Goal: Task Accomplishment & Management: Complete application form

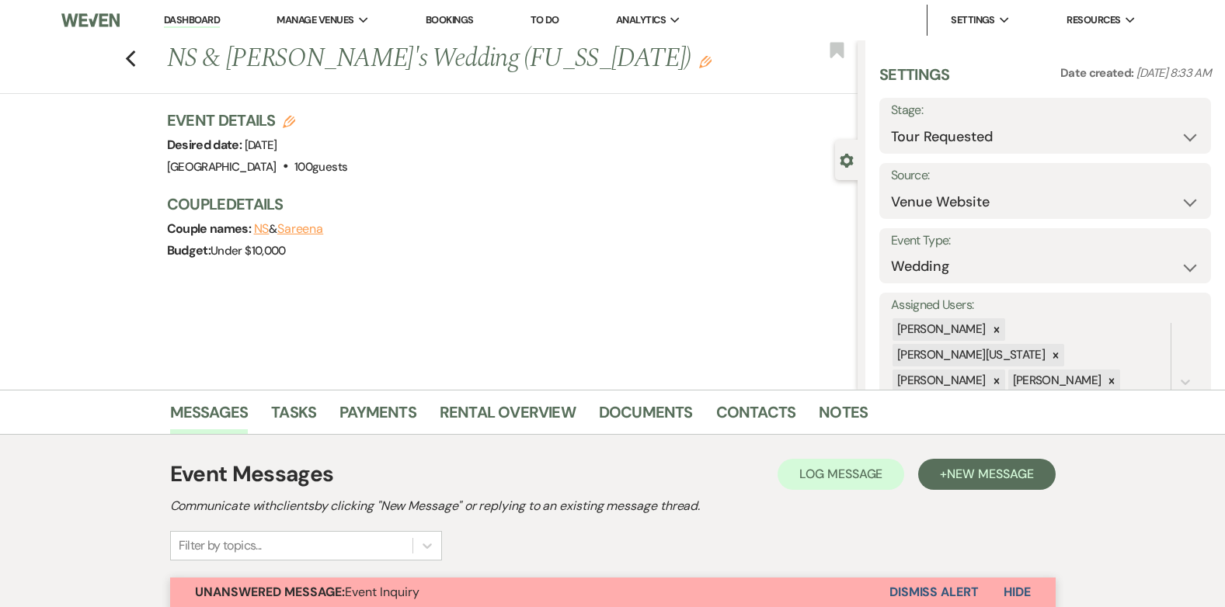
click at [178, 17] on link "Dashboard" at bounding box center [192, 20] width 56 height 15
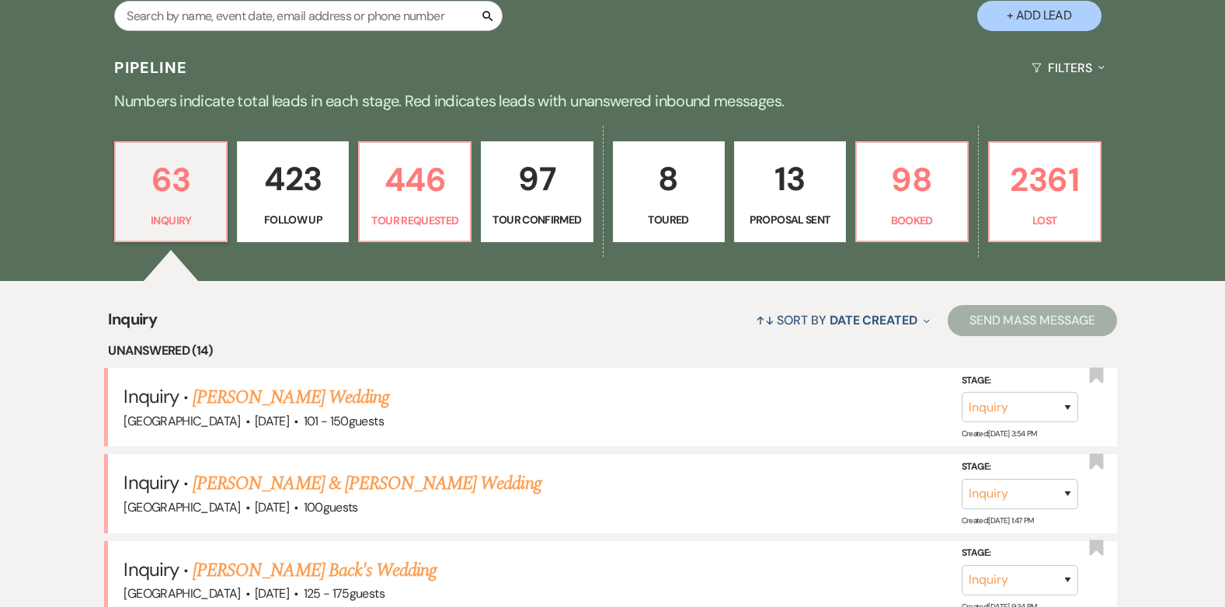
scroll to position [272, 0]
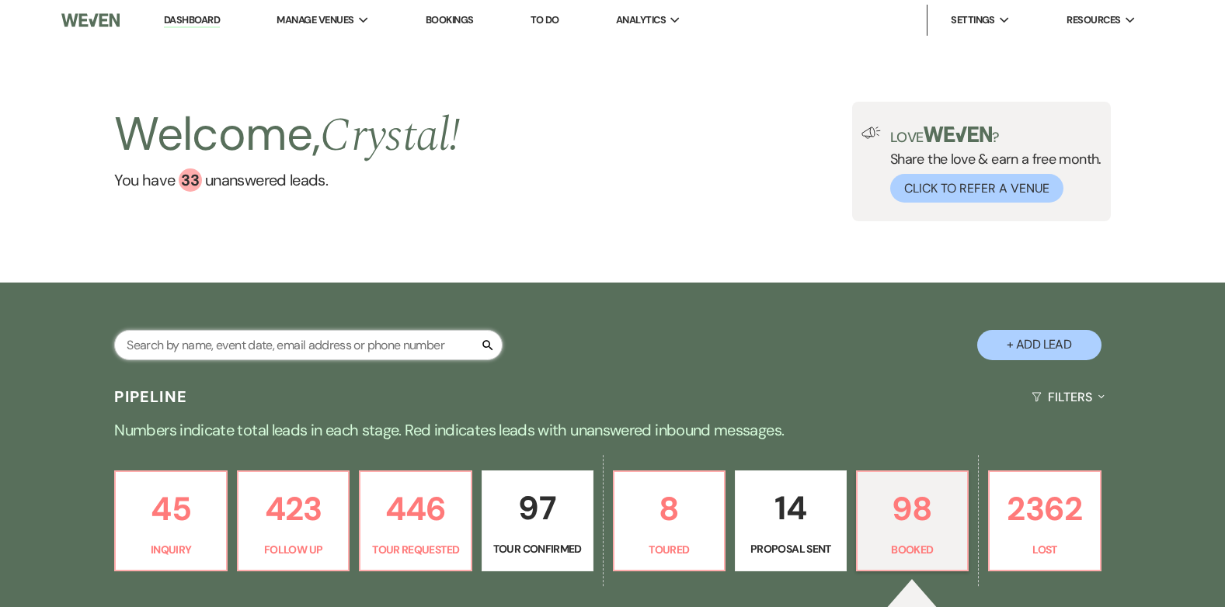
click at [258, 348] on input "text" at bounding box center [308, 345] width 388 height 30
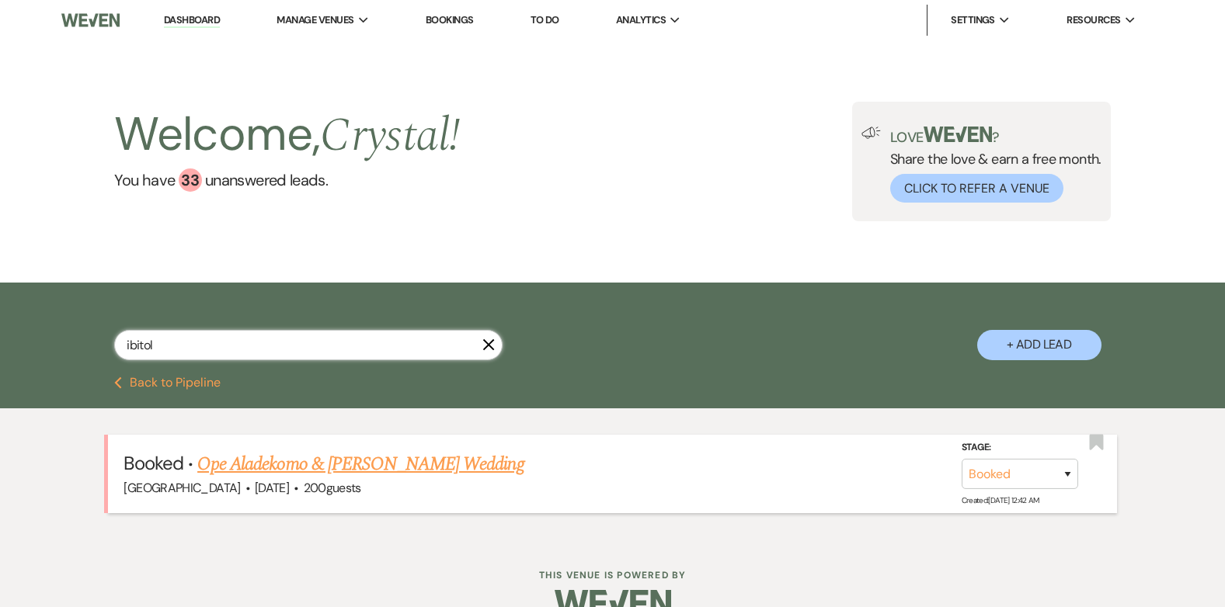
type input "ibitol"
click at [388, 461] on link "Ope Aladekomo & [PERSON_NAME] Wedding" at bounding box center [360, 465] width 326 height 28
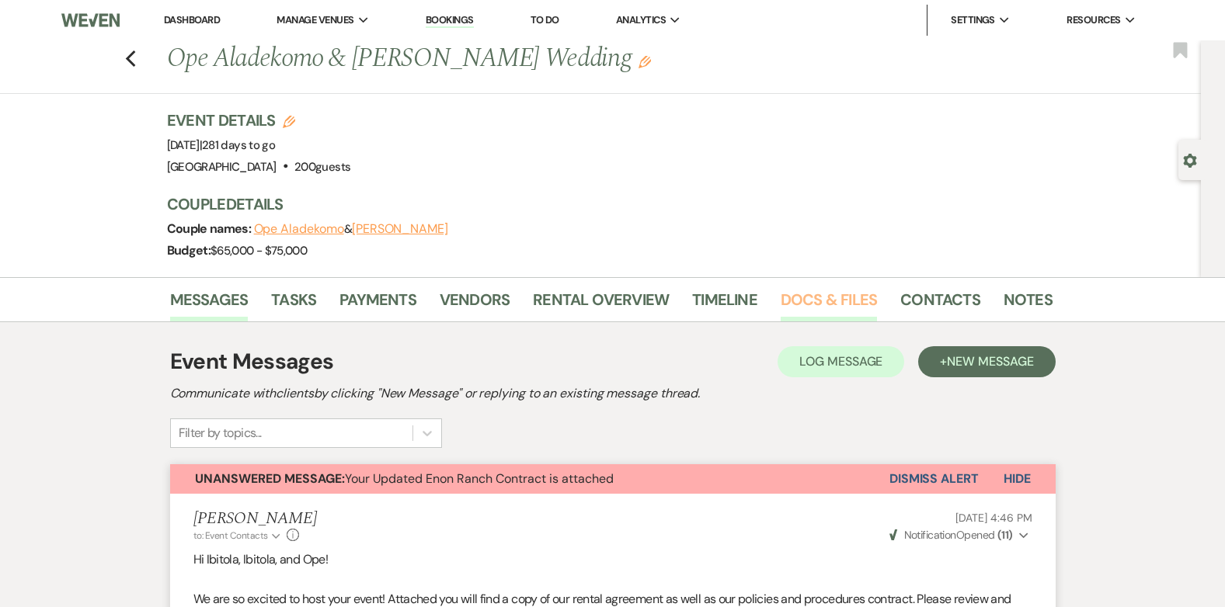
click at [807, 305] on link "Docs & Files" at bounding box center [829, 304] width 96 height 34
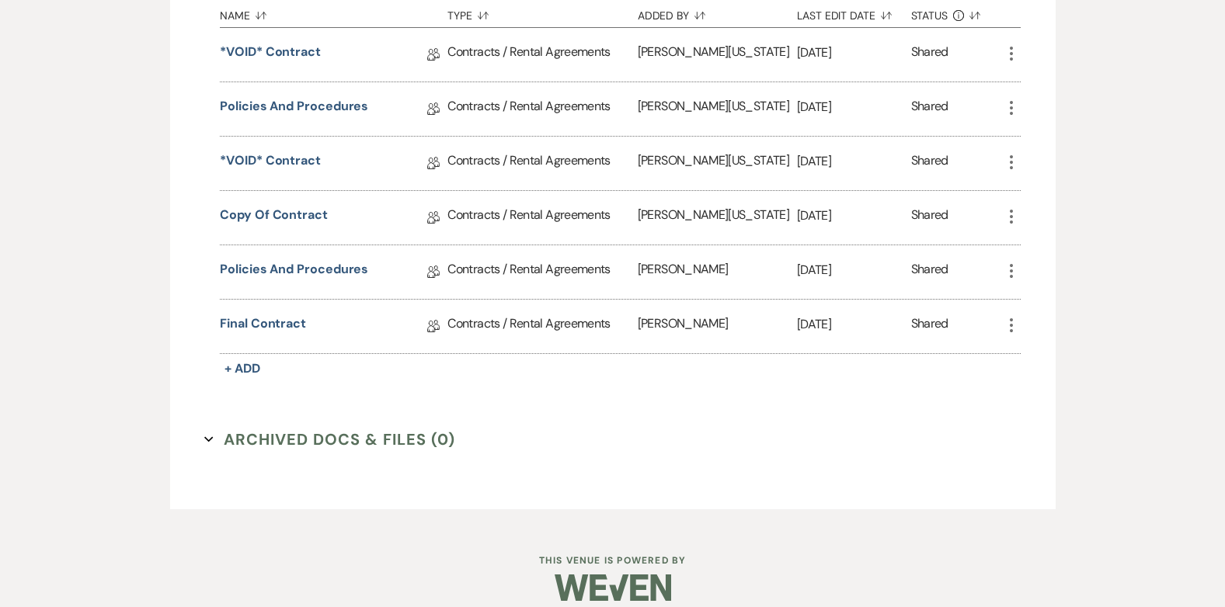
scroll to position [519, 0]
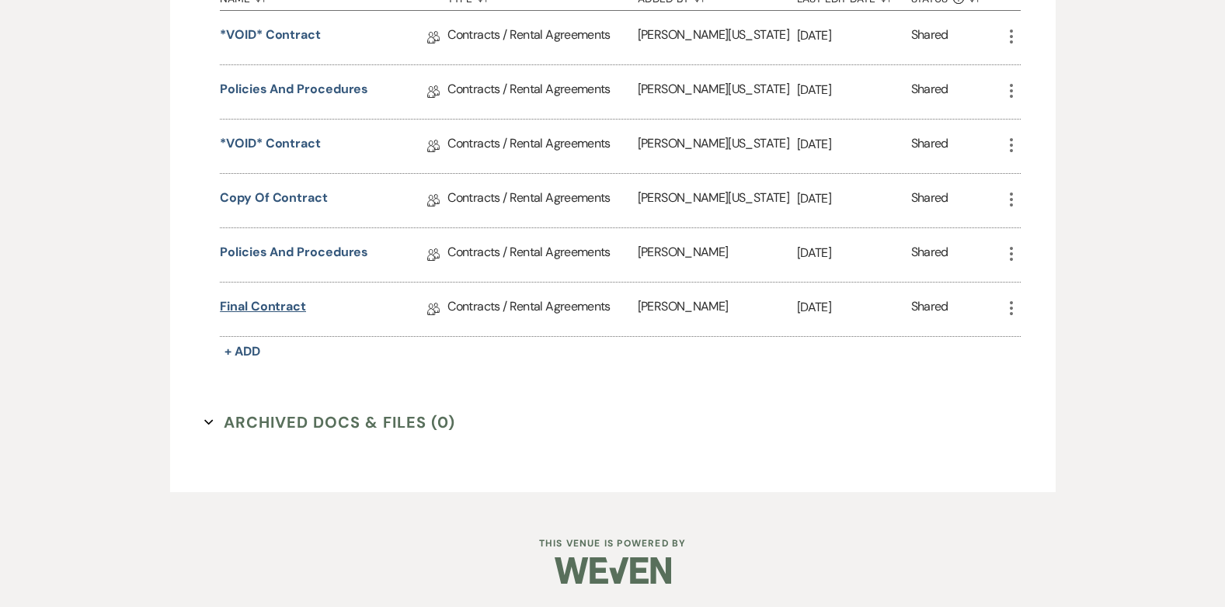
click at [268, 305] on link "Final Contract" at bounding box center [263, 310] width 86 height 24
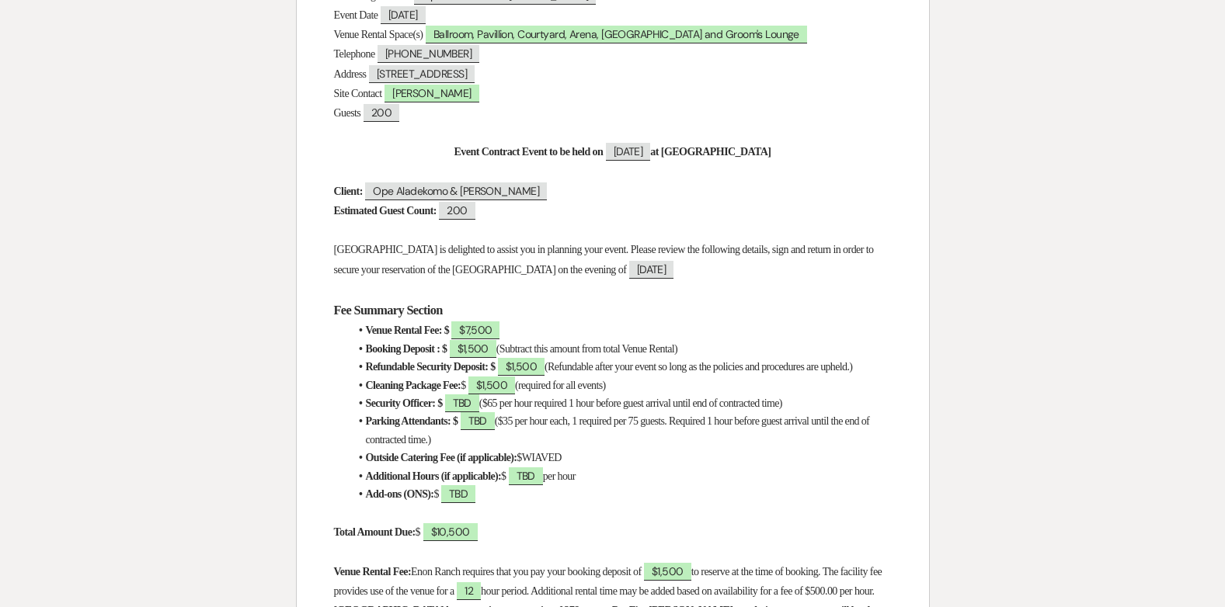
scroll to position [351, 0]
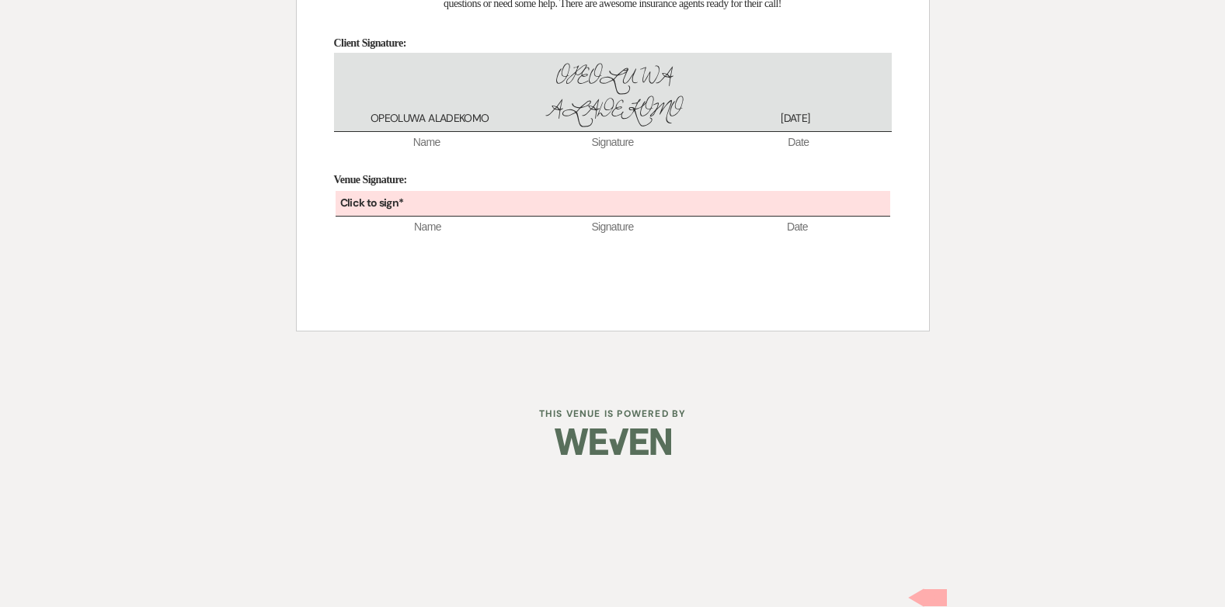
scroll to position [6721, 0]
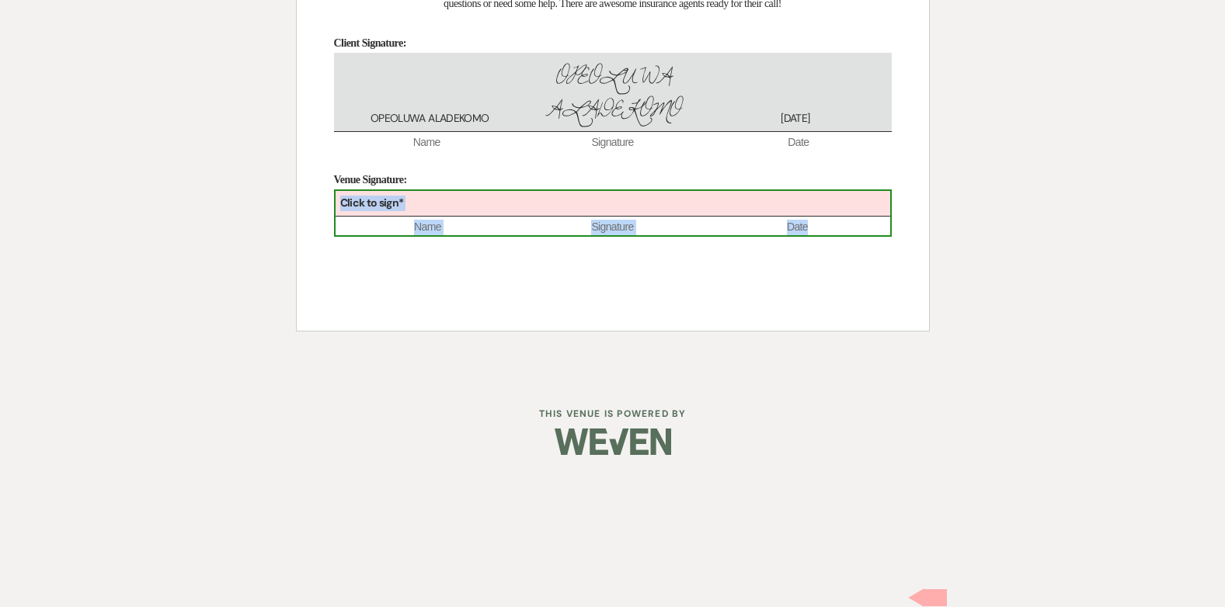
click at [503, 217] on div "Click to sign*" at bounding box center [613, 204] width 555 height 26
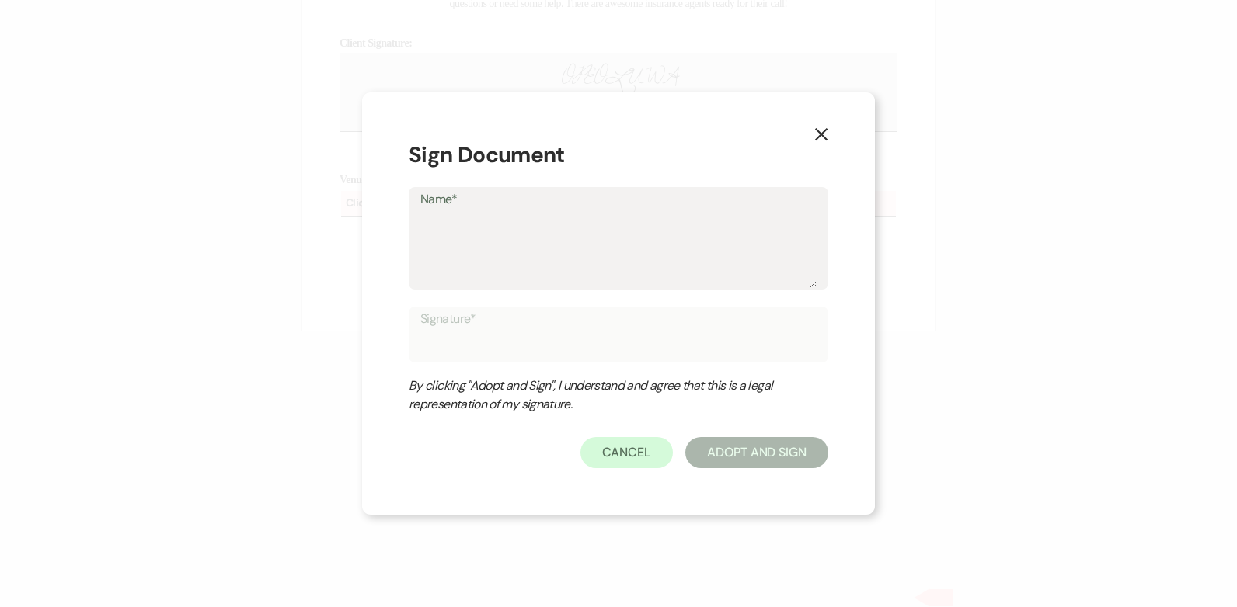
click at [451, 229] on textarea "Name*" at bounding box center [618, 250] width 396 height 78
type textarea "Crystal Lynn Carroll"
type input "Crystal Lynn Carroll"
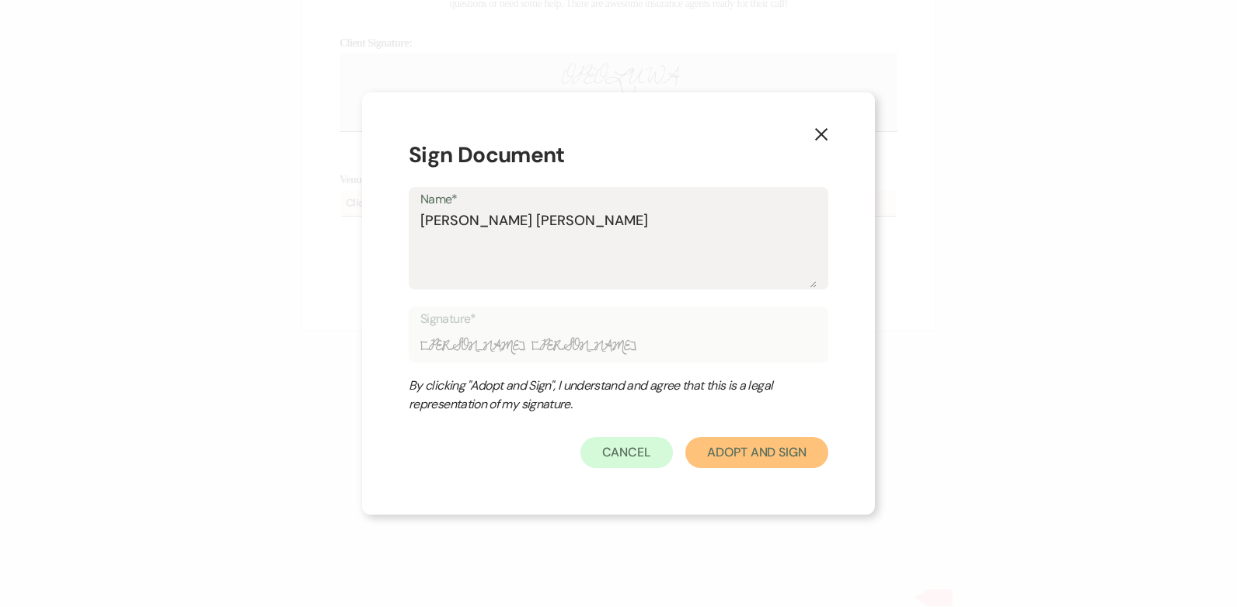
click at [747, 455] on button "Adopt And Sign" at bounding box center [756, 452] width 143 height 31
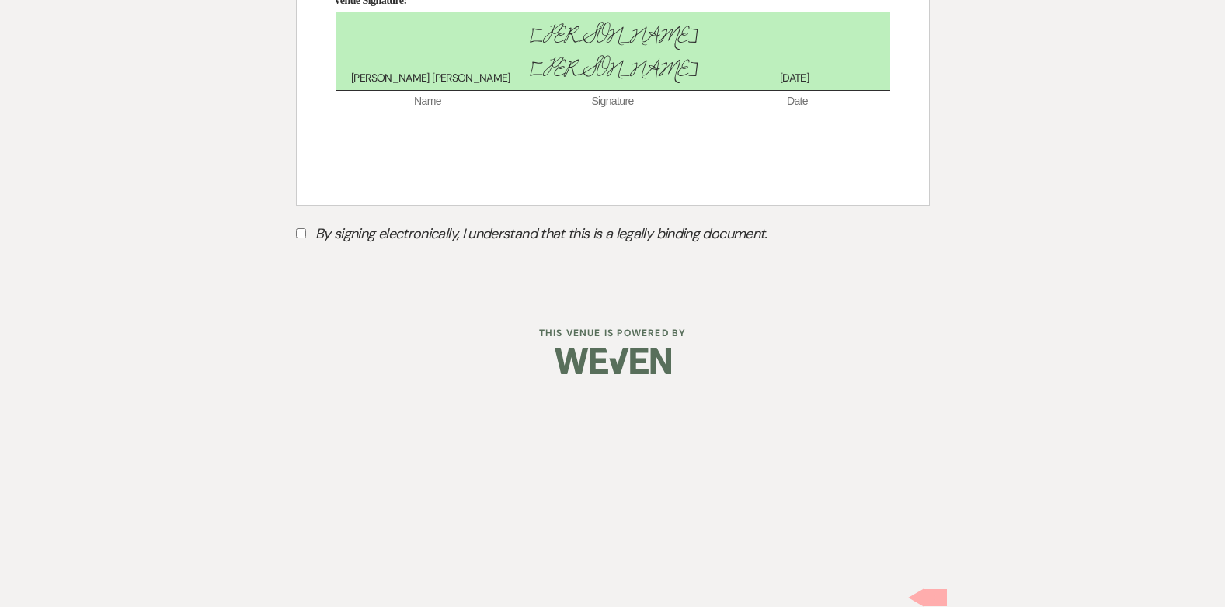
scroll to position [6787, 0]
drag, startPoint x: 303, startPoint y: 442, endPoint x: 406, endPoint y: 432, distance: 103.8
click at [302, 238] on input "By signing electronically, I understand that this is a legally binding document." at bounding box center [301, 233] width 10 height 10
checkbox input "true"
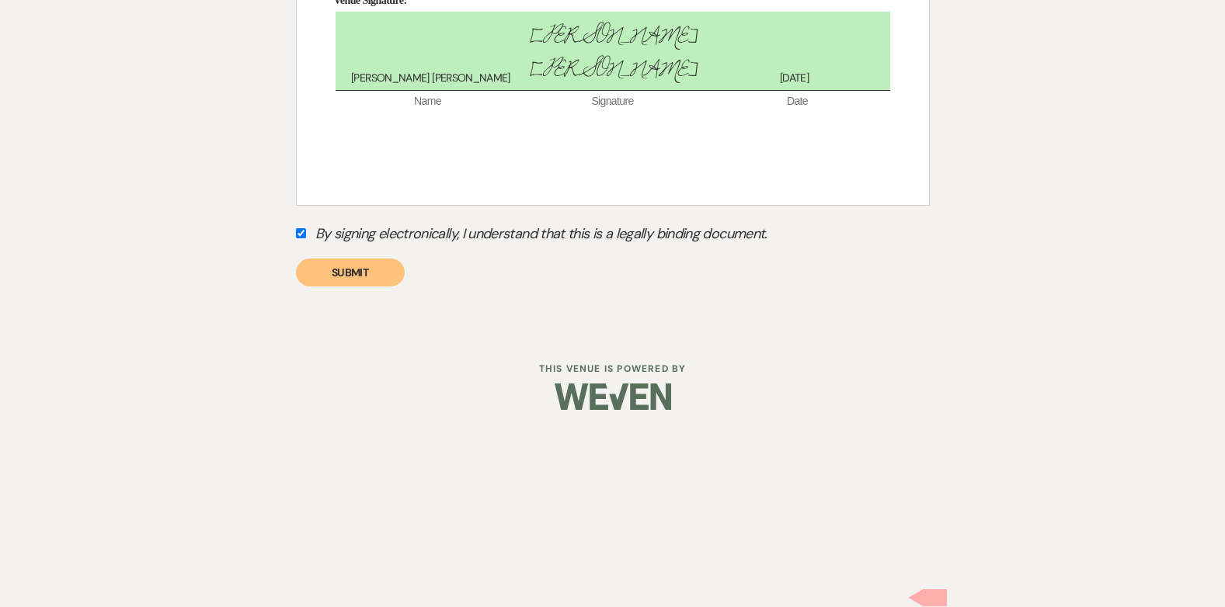
click at [361, 287] on button "Submit" at bounding box center [350, 273] width 109 height 28
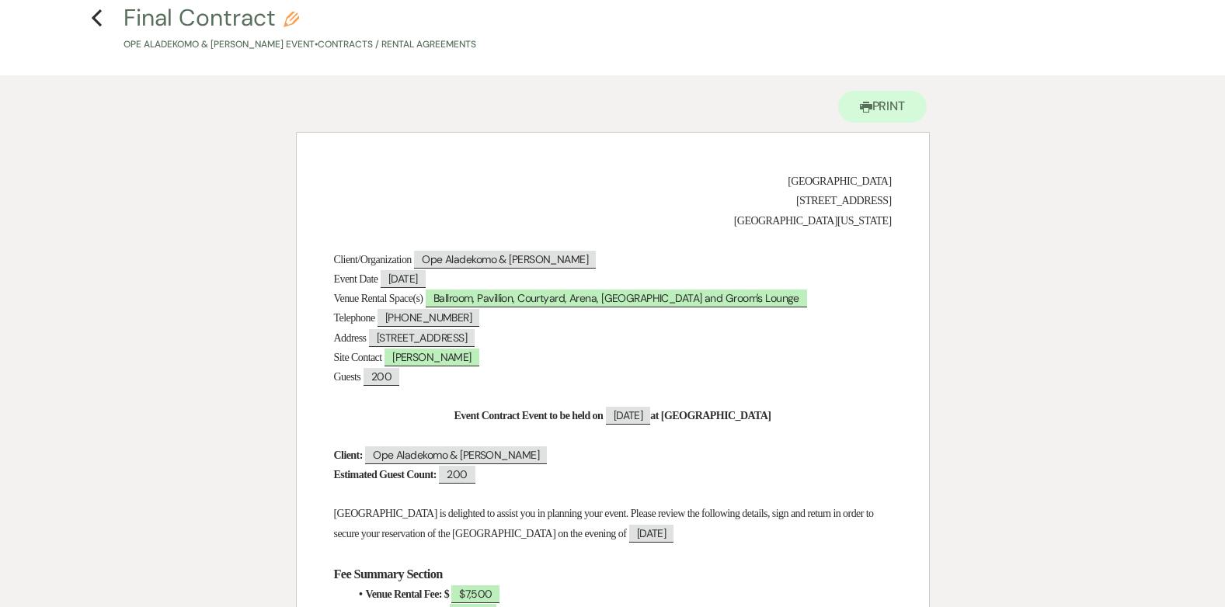
scroll to position [0, 0]
